Goal: Task Accomplishment & Management: Manage account settings

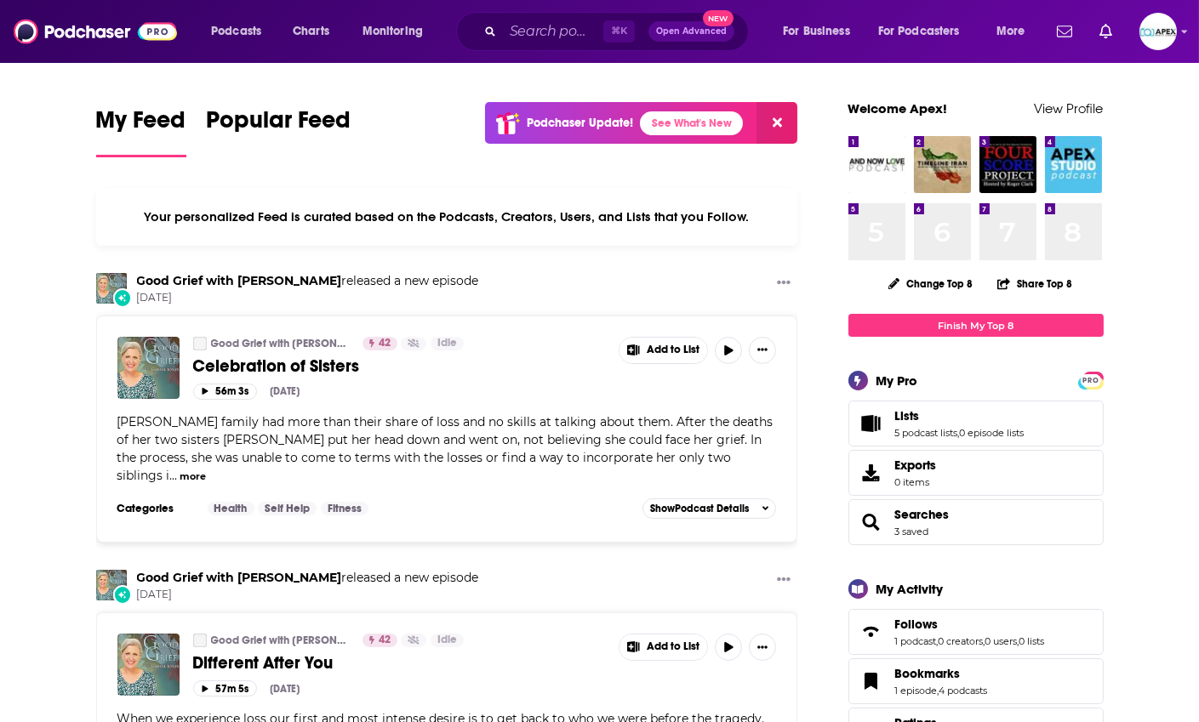
click at [1180, 32] on div "Podcasts Charts Monitoring ⌘ K Open Advanced New For Business For Podcasters Mo…" at bounding box center [599, 31] width 1199 height 63
click at [1180, 33] on div "Podcasts Charts Monitoring ⌘ K Open Advanced New For Business For Podcasters Mo…" at bounding box center [599, 31] width 1199 height 63
click at [1185, 33] on icon "Show profile menu" at bounding box center [1185, 32] width 6 height 3
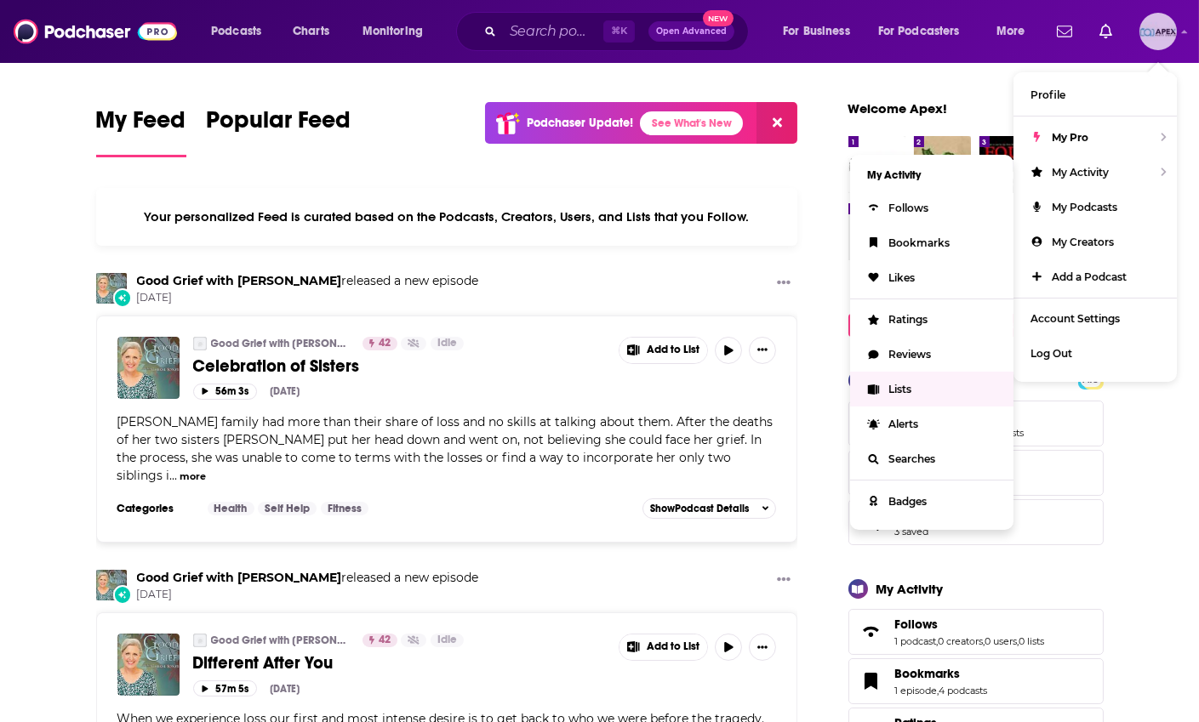
click at [897, 390] on span "Lists" at bounding box center [899, 389] width 23 height 13
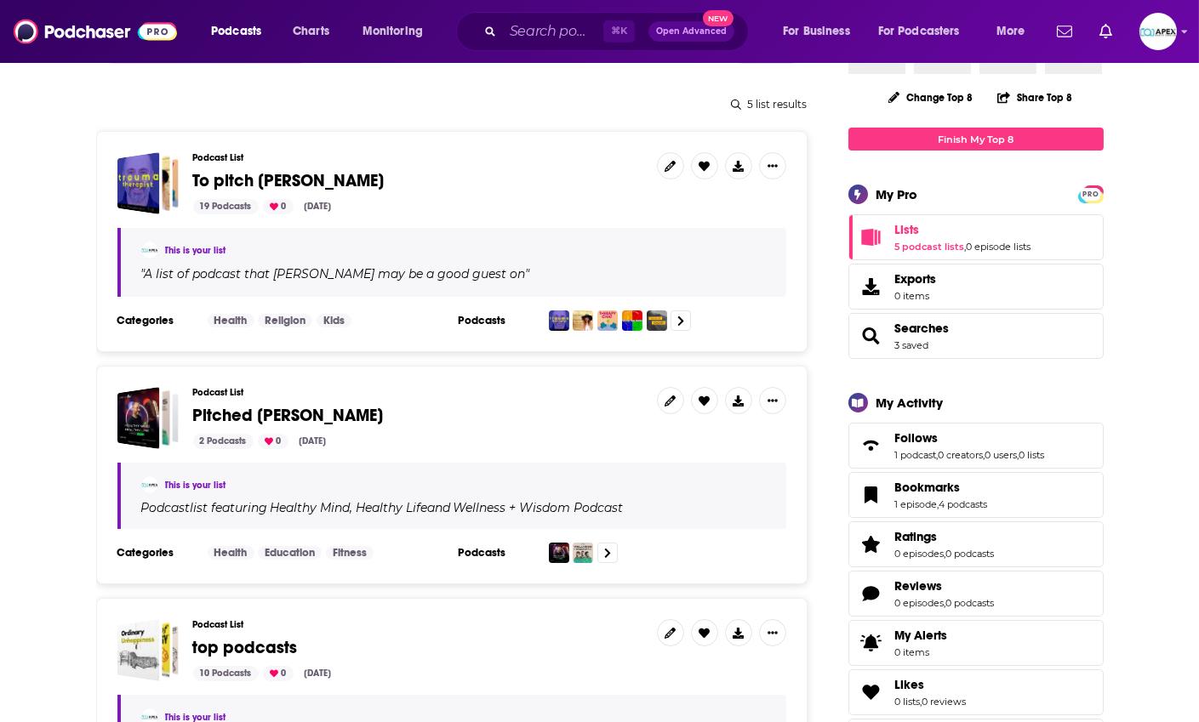
scroll to position [198, 0]
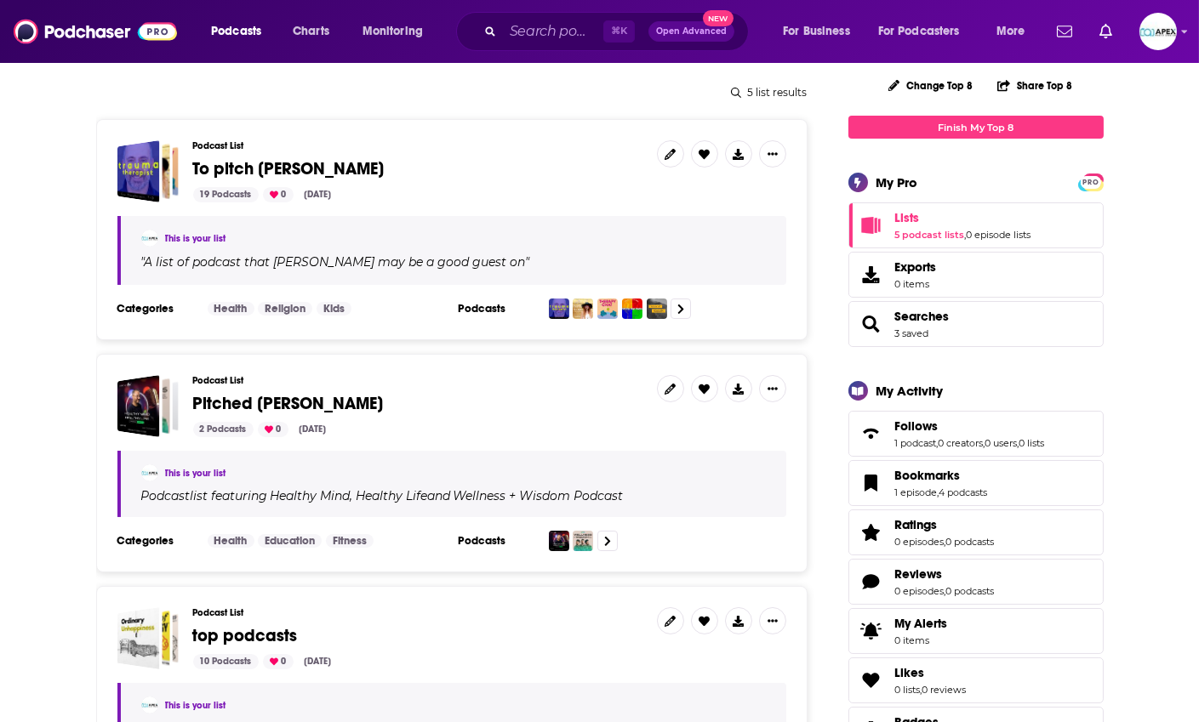
click at [248, 409] on span "Pitched [PERSON_NAME]" at bounding box center [288, 403] width 191 height 21
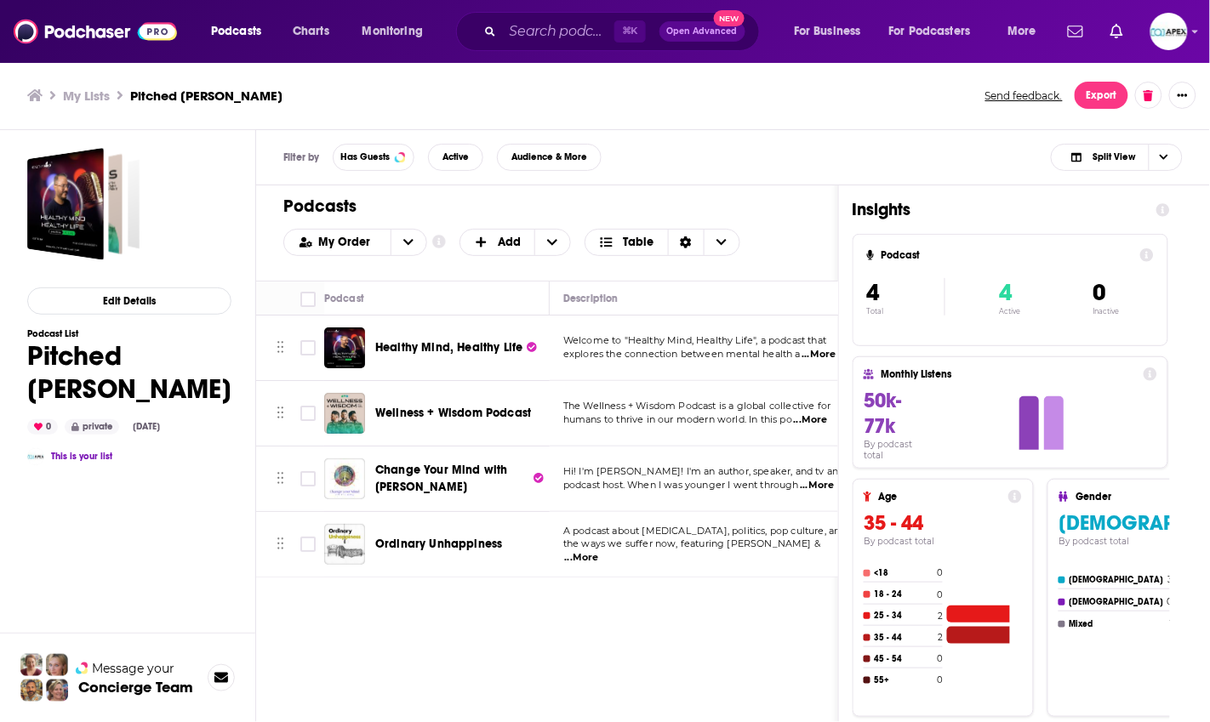
click at [439, 475] on div "Podcasts Charts Monitoring ⌘ K Open Advanced New For Business For Podcasters Mo…" at bounding box center [605, 361] width 1210 height 722
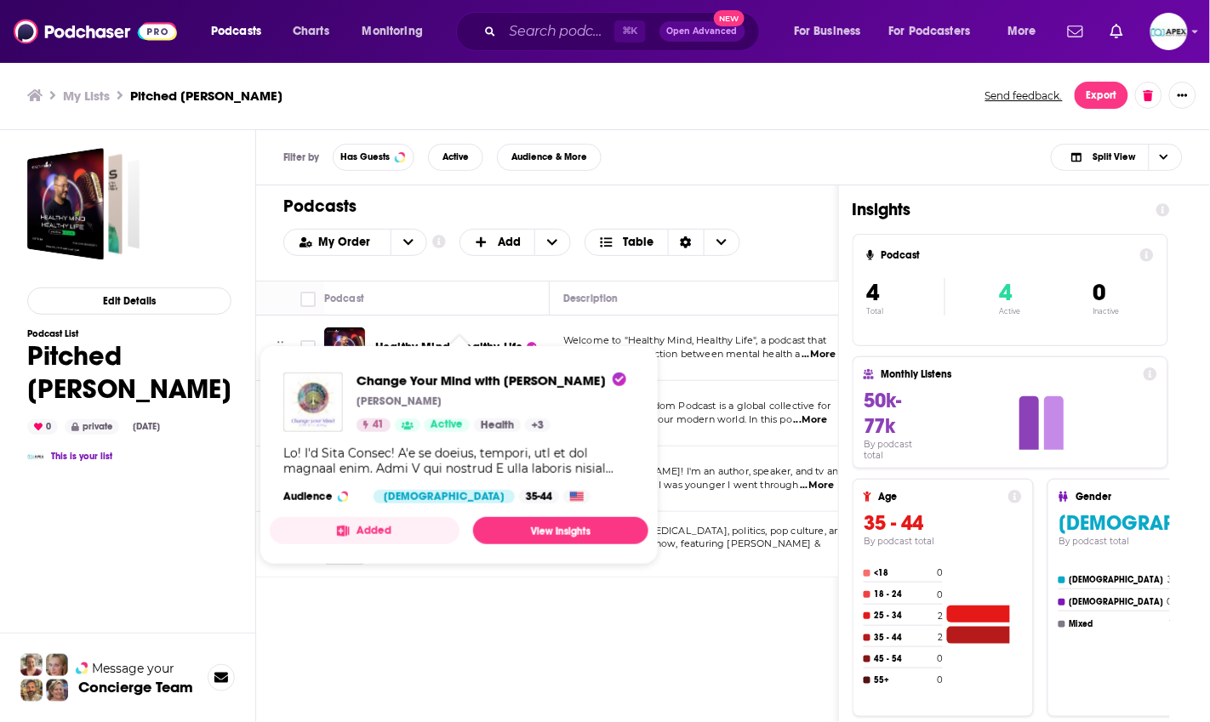
click at [497, 657] on div "Podcasts Add My Order Customize Your List Order Select the “My Order” sort and …" at bounding box center [547, 522] width 583 height 675
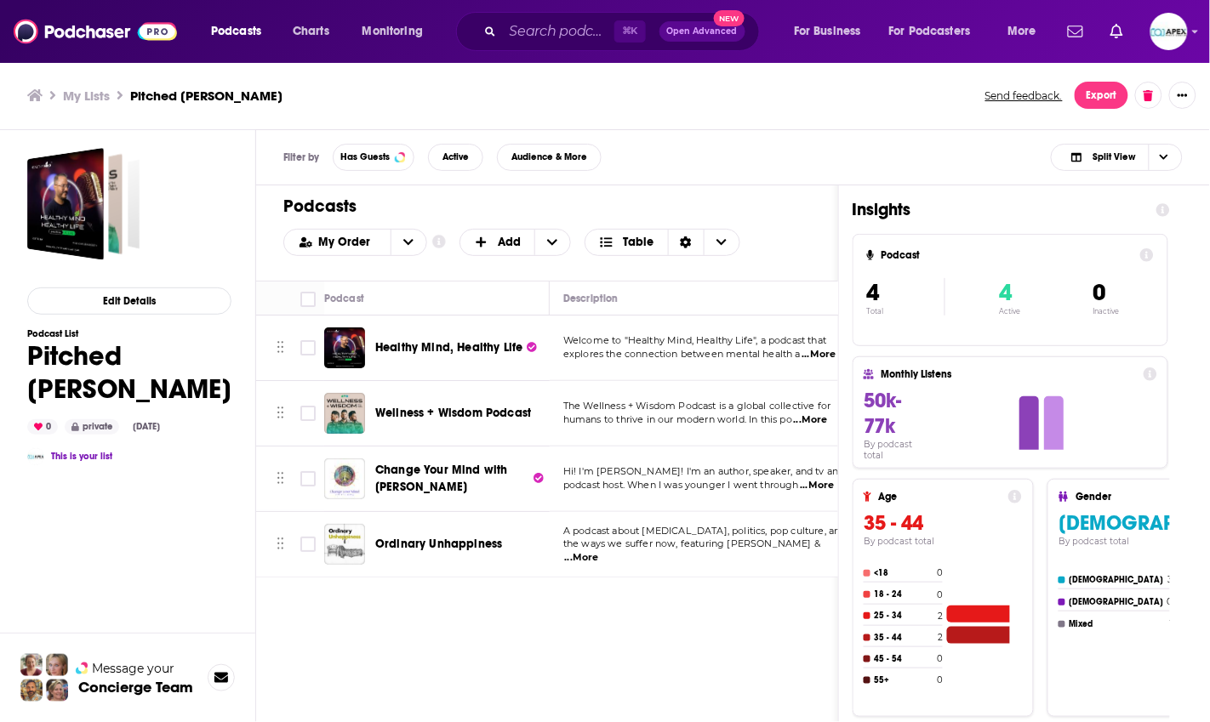
click at [374, 476] on div "Change Your Mind with [PERSON_NAME]" at bounding box center [438, 479] width 228 height 41
click at [380, 472] on div "Podcasts Charts Monitoring ⌘ K Open Advanced New For Business For Podcasters Mo…" at bounding box center [605, 361] width 1210 height 722
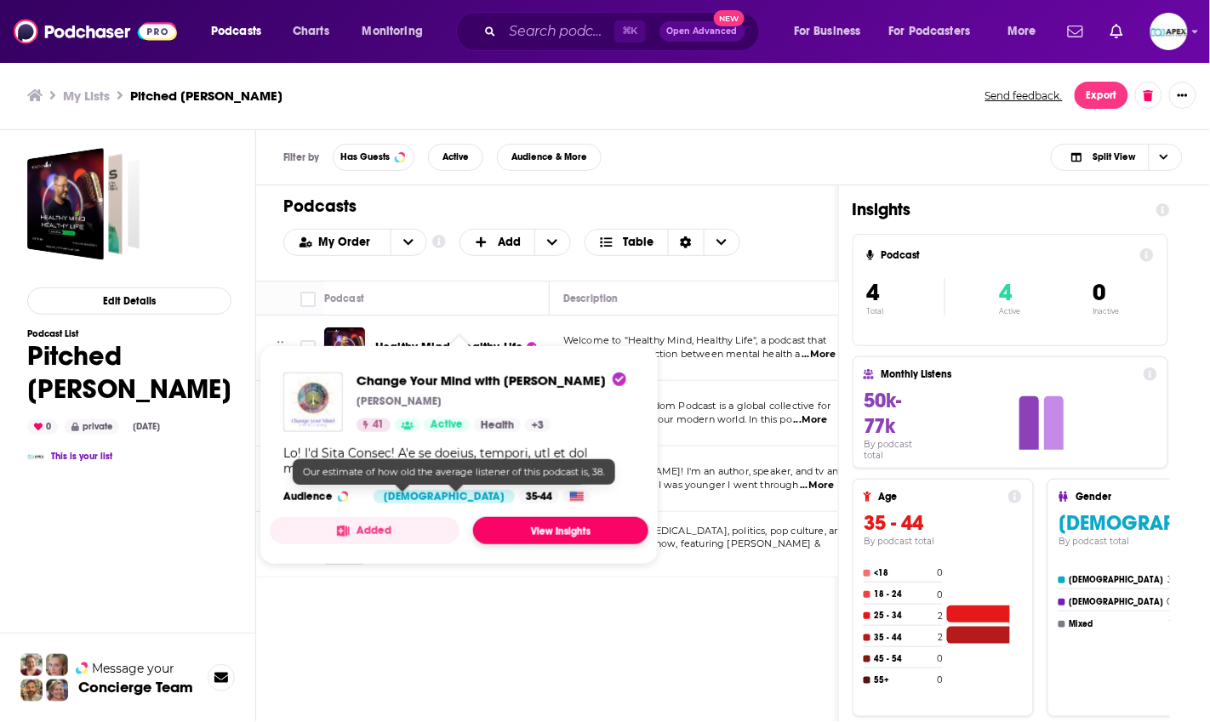
click at [527, 529] on link "View Insights" at bounding box center [560, 530] width 175 height 27
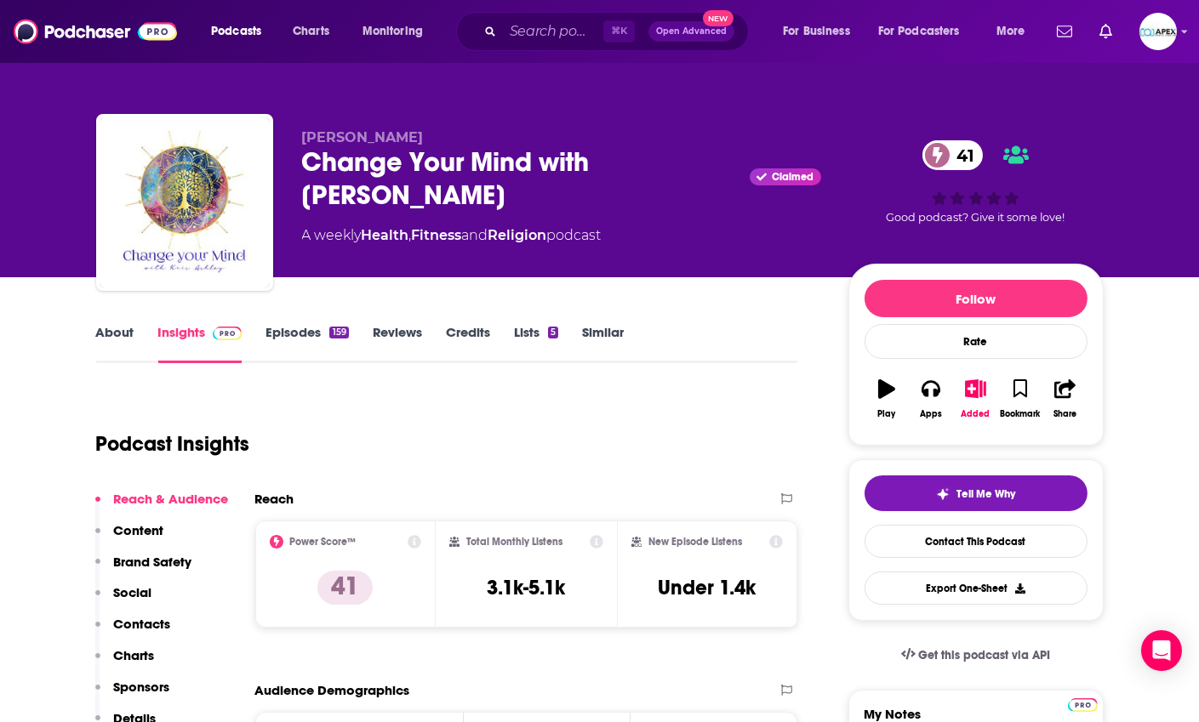
click at [401, 333] on link "Reviews" at bounding box center [397, 343] width 49 height 39
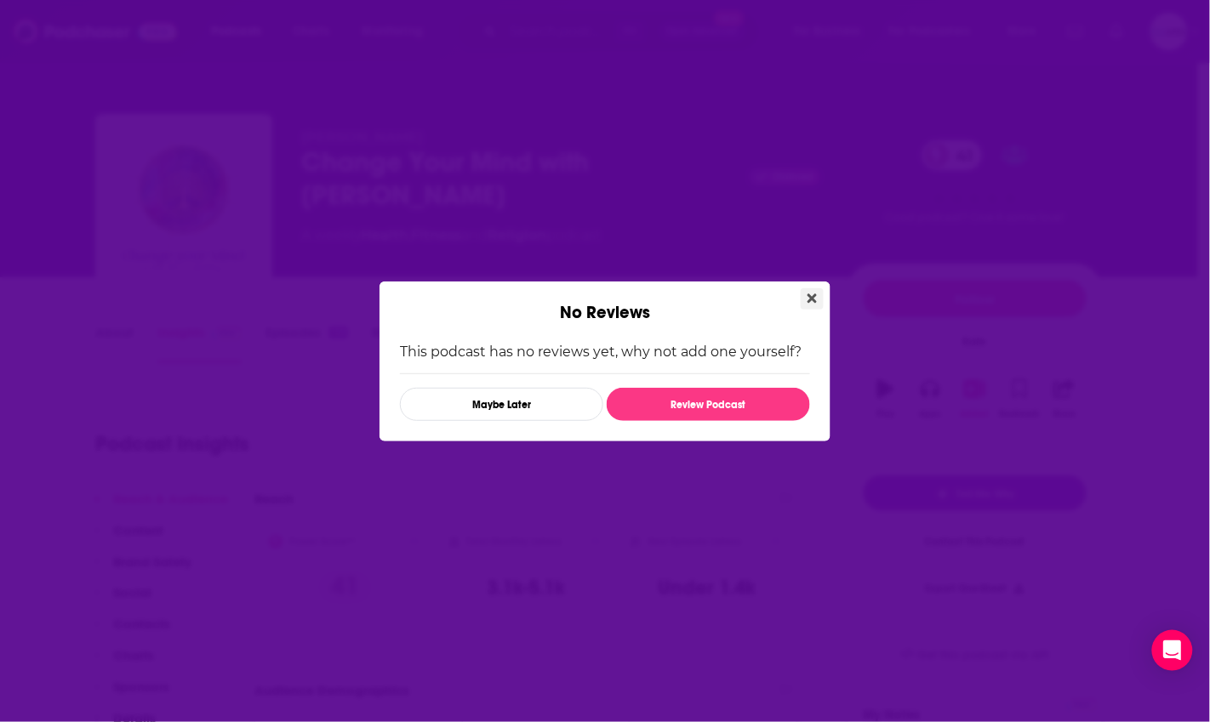
click at [806, 297] on button "Close" at bounding box center [812, 298] width 23 height 21
